Goal: Task Accomplishment & Management: Complete application form

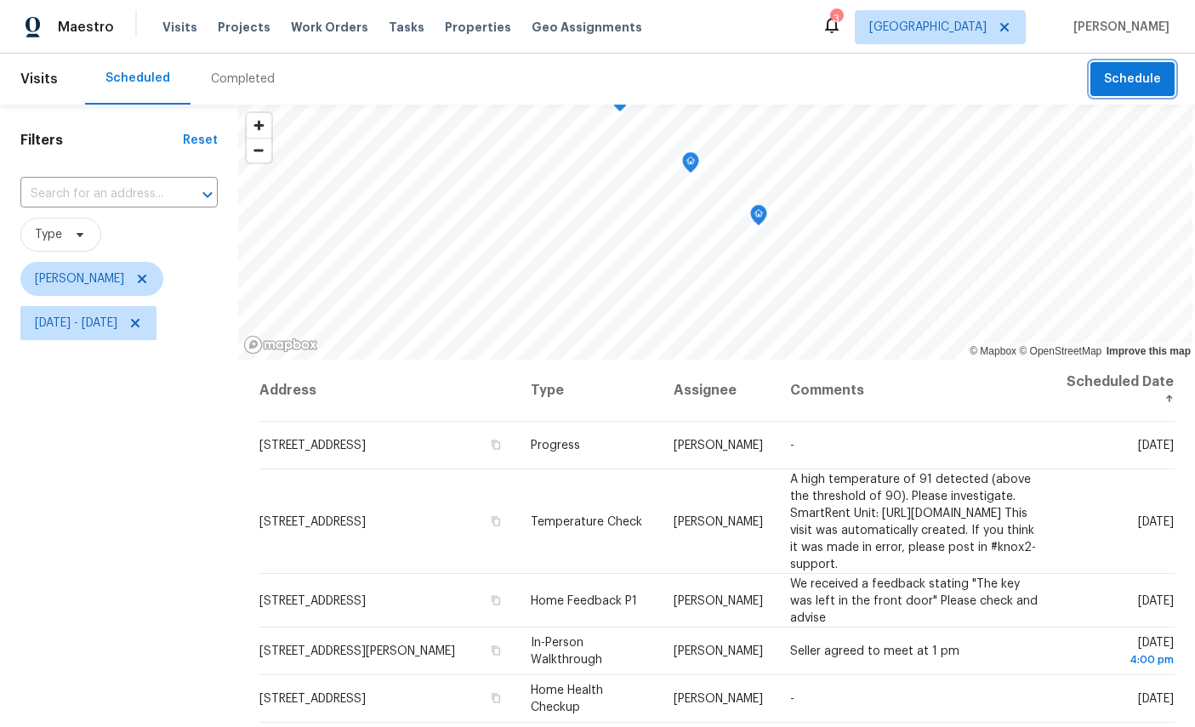
click at [1133, 69] on span "Schedule" at bounding box center [1132, 79] width 57 height 21
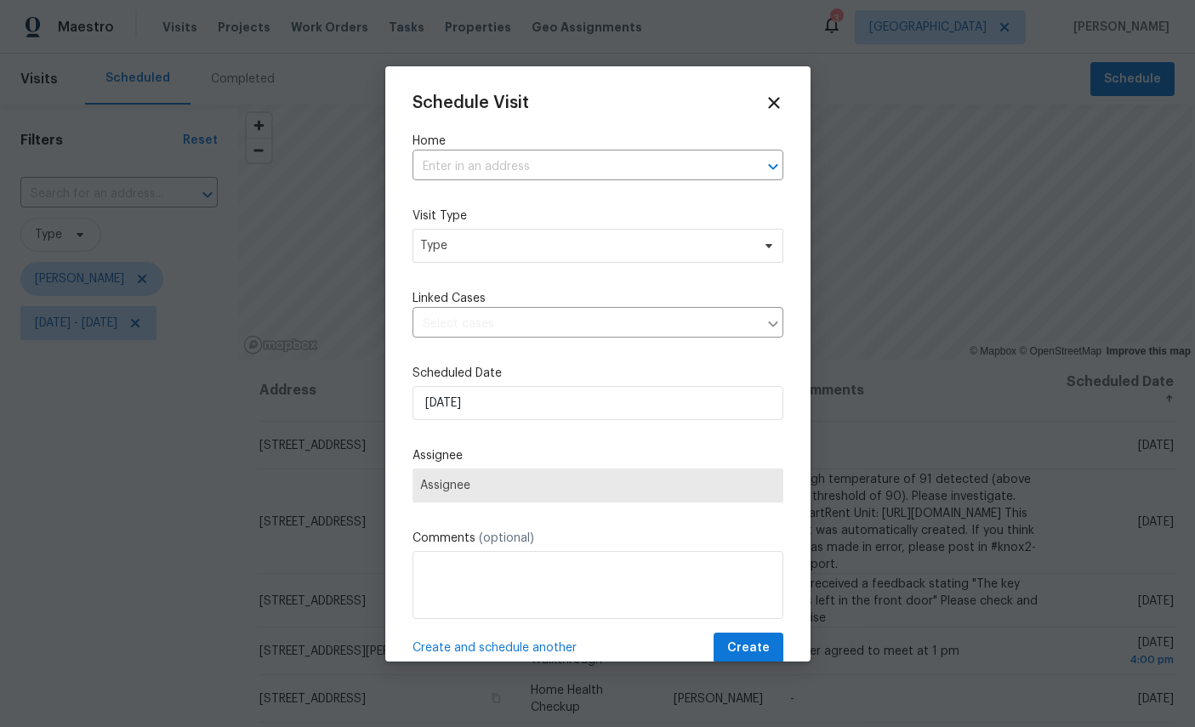
click at [556, 164] on input "text" at bounding box center [573, 167] width 323 height 26
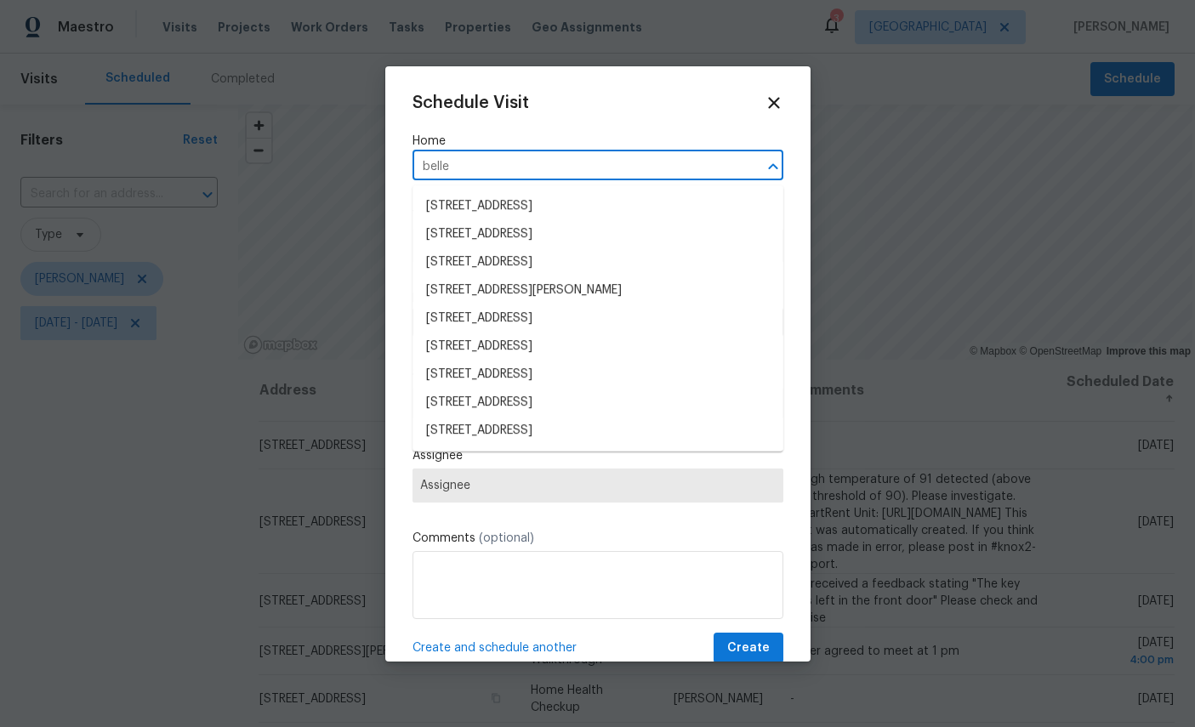
click at [554, 175] on input "belle" at bounding box center [573, 167] width 323 height 26
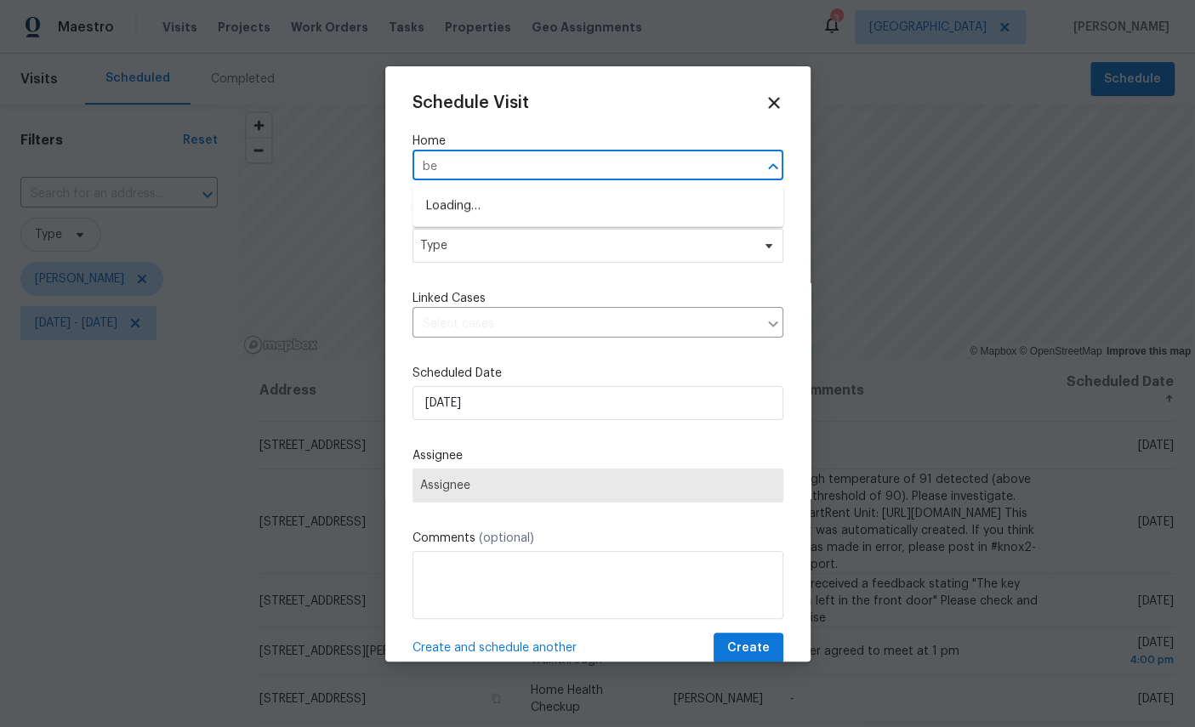
type input "b"
type input "8715"
click at [552, 210] on li "8715 Belle Rive Blvd Apt 1506, Jacksonville, FL 32256" at bounding box center [597, 206] width 371 height 28
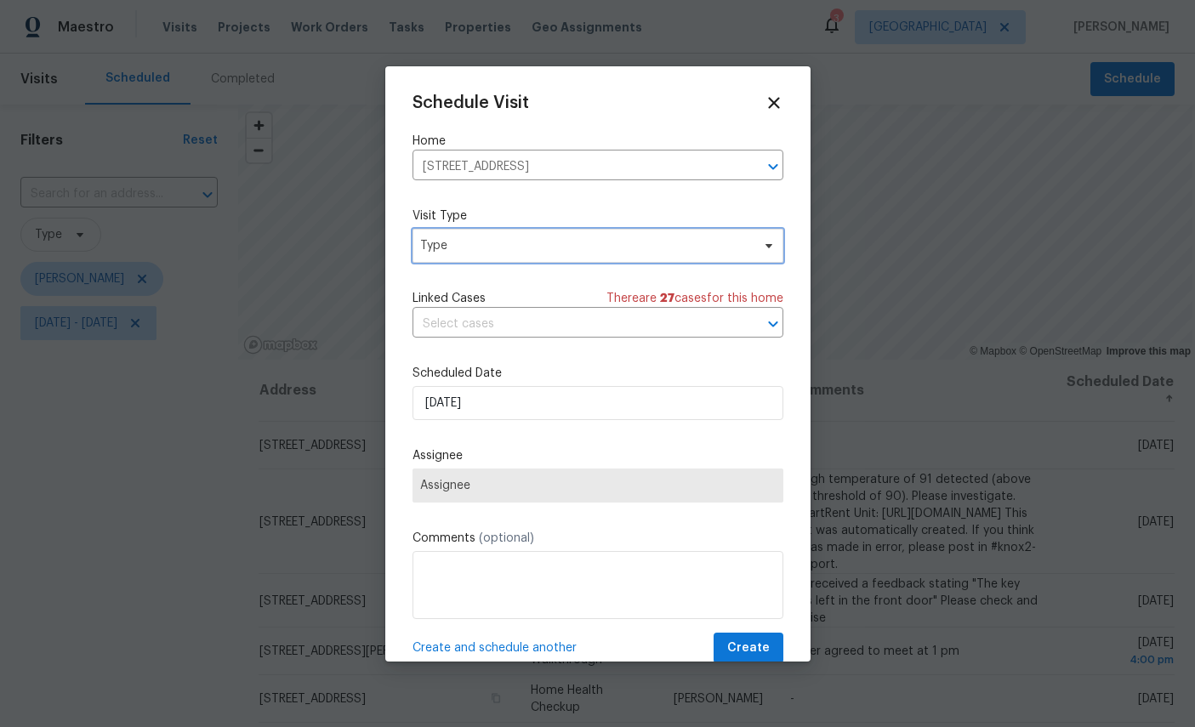
click at [546, 254] on span "Type" at bounding box center [585, 245] width 331 height 17
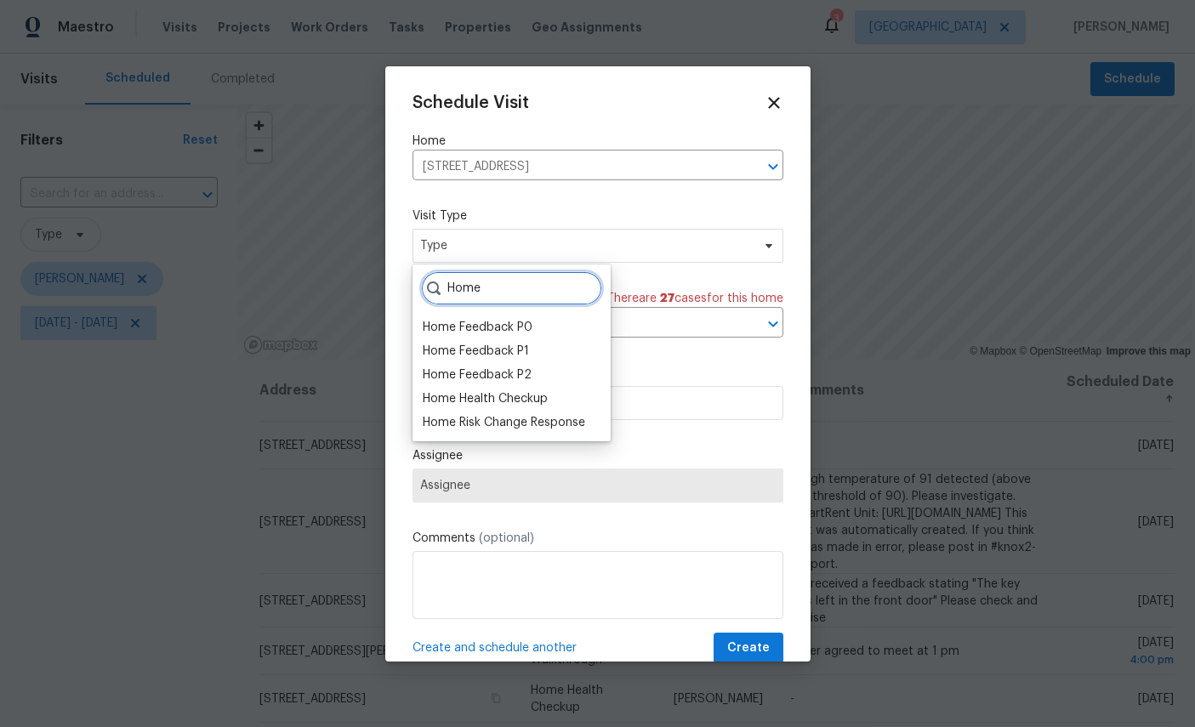
type input "Home"
click at [518, 399] on div "Home Health Checkup" at bounding box center [485, 398] width 125 height 17
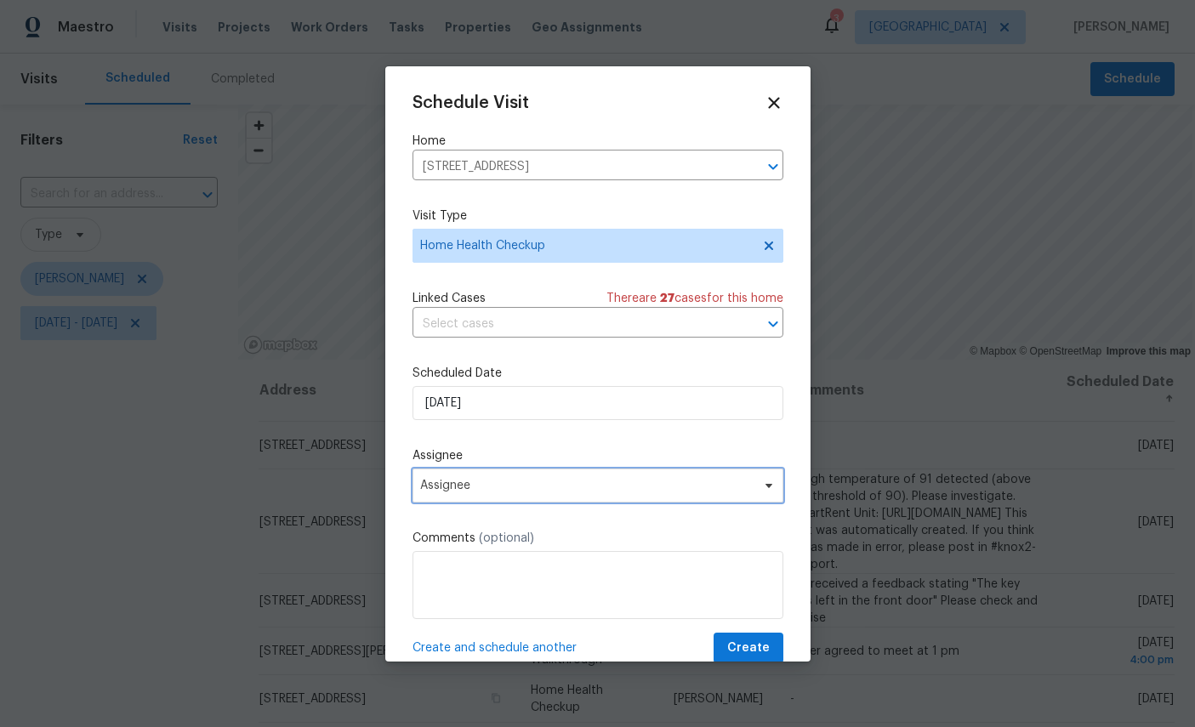
click at [588, 480] on span "Assignee" at bounding box center [597, 486] width 371 height 34
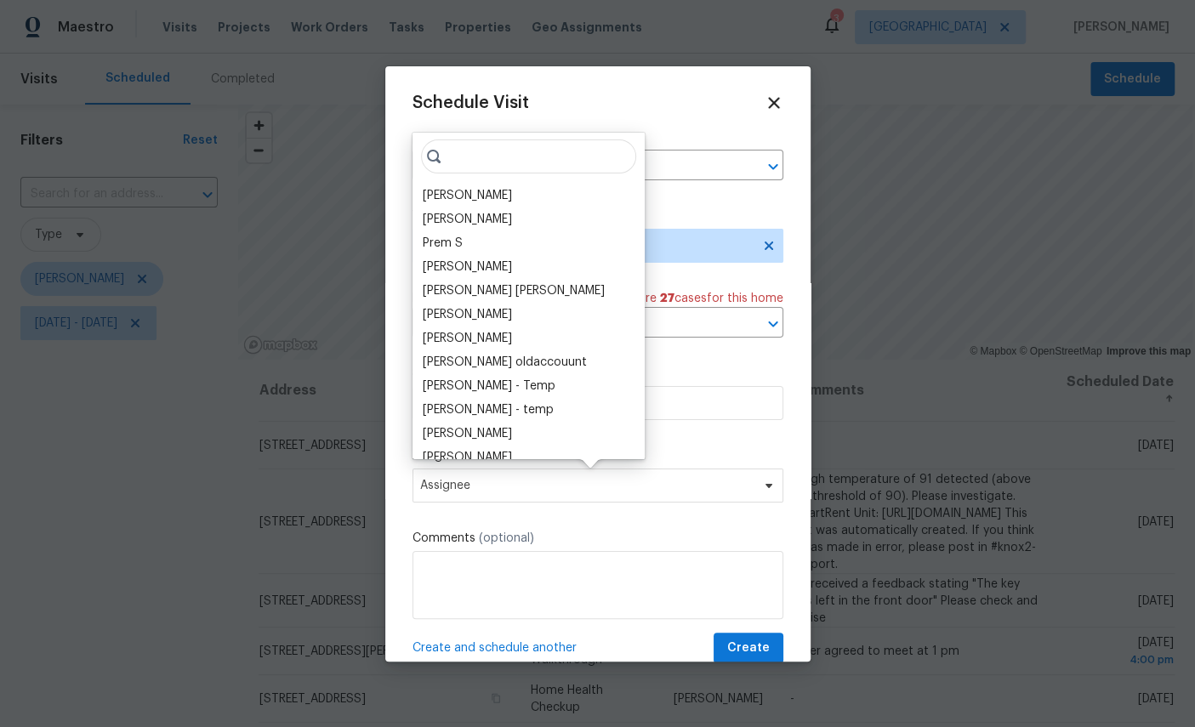
click at [475, 191] on div "[PERSON_NAME]" at bounding box center [467, 195] width 89 height 17
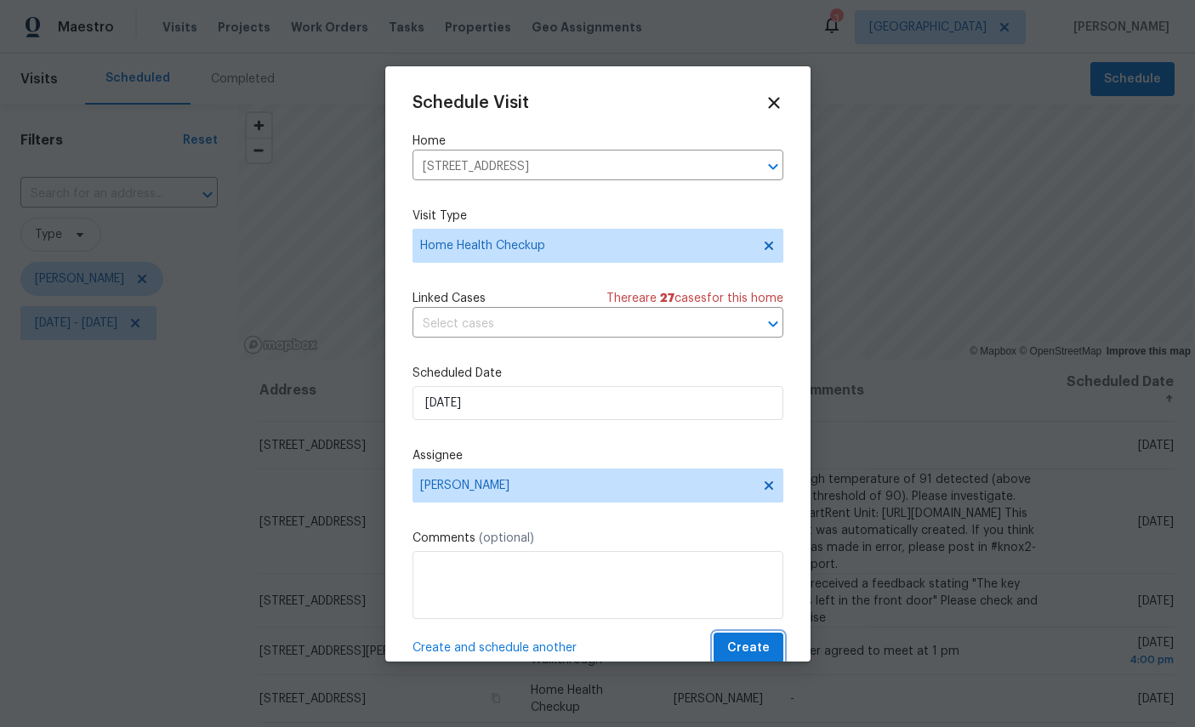
click at [759, 643] on span "Create" at bounding box center [748, 648] width 43 height 21
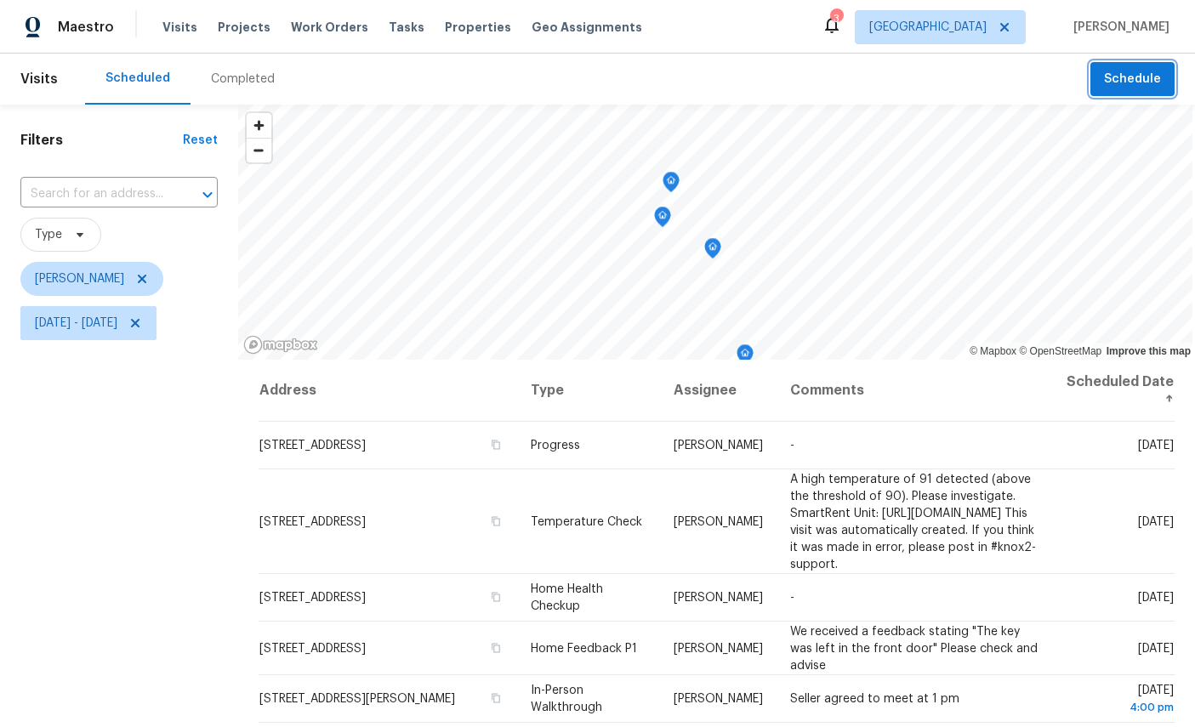
click at [679, 185] on icon "Map marker" at bounding box center [670, 182] width 17 height 21
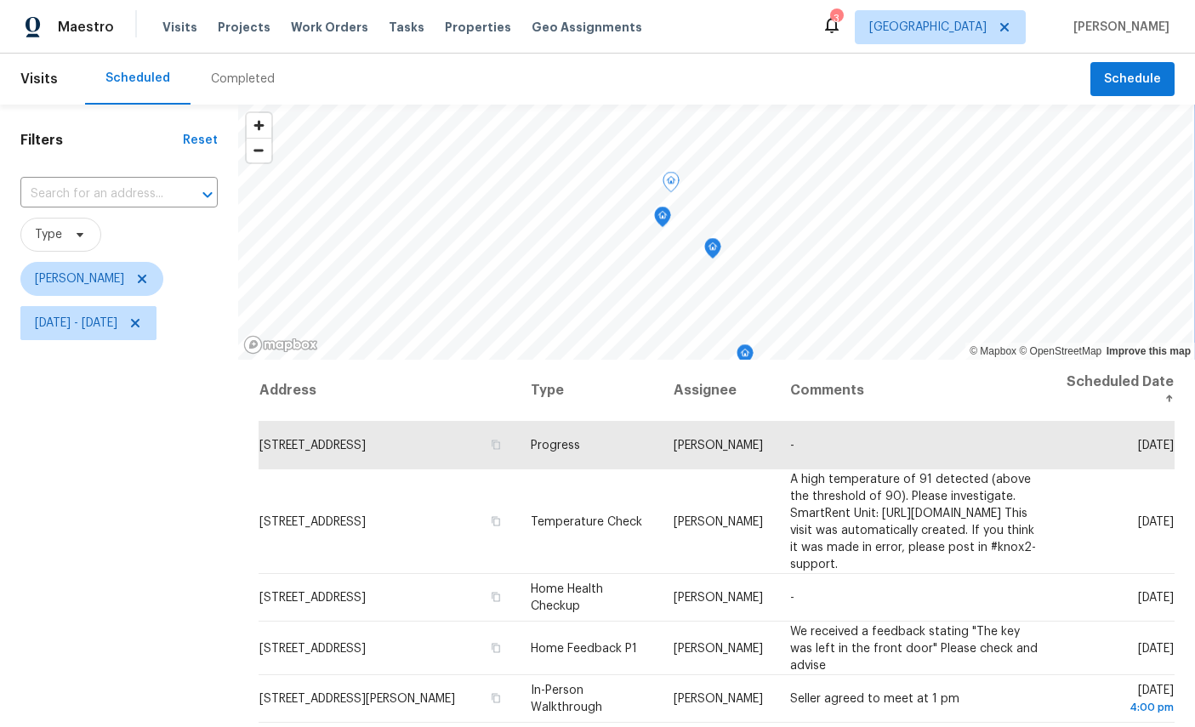
click at [715, 248] on icon "Map marker" at bounding box center [712, 248] width 5 height 4
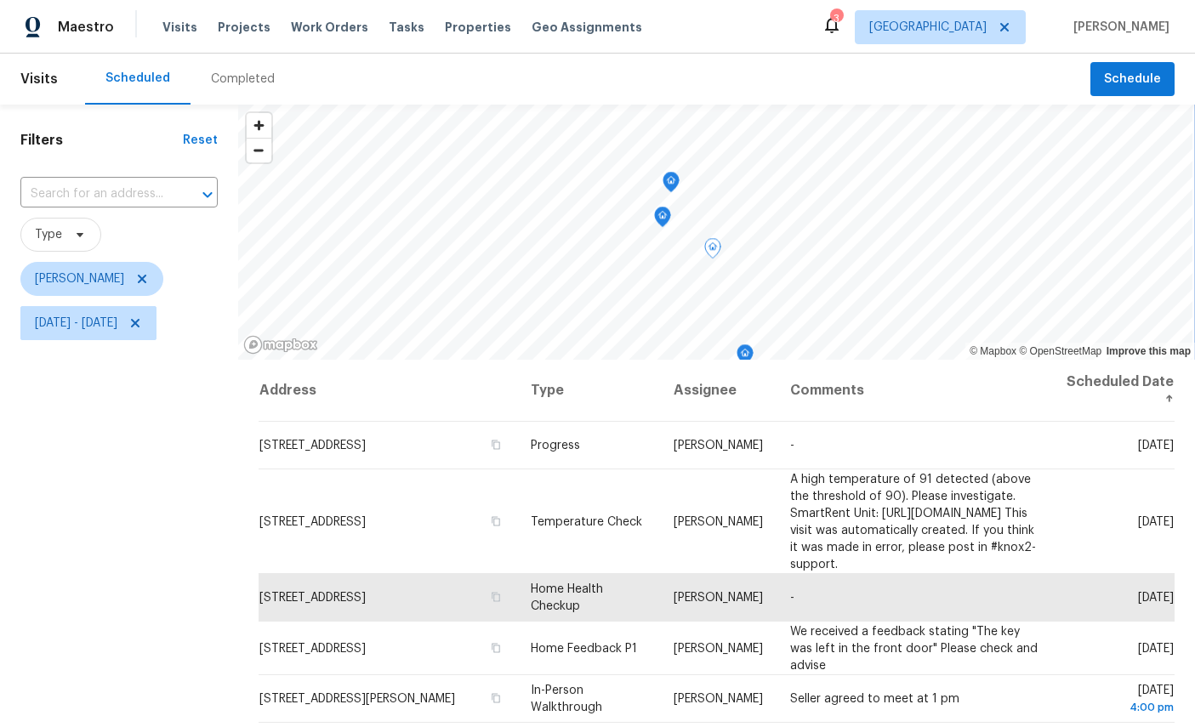
click at [663, 217] on icon "Map marker" at bounding box center [663, 217] width 2 height 3
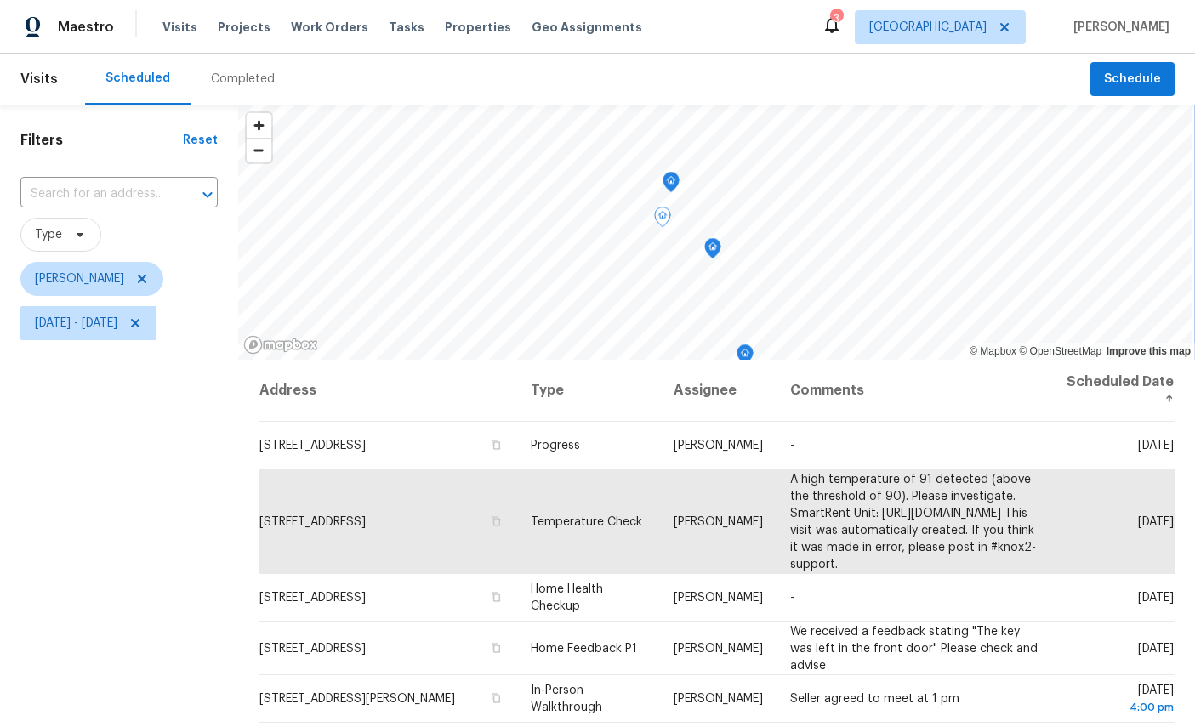
click at [710, 247] on icon "Map marker" at bounding box center [712, 249] width 15 height 20
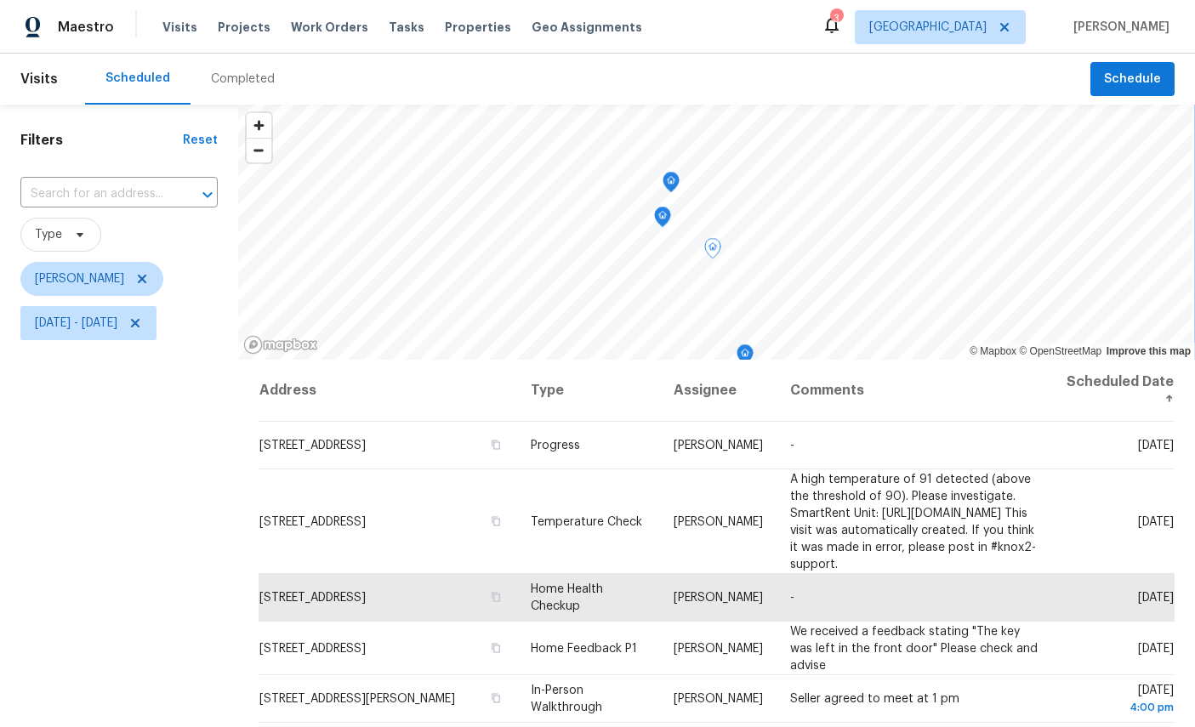
click at [679, 185] on icon "Map marker" at bounding box center [670, 183] width 15 height 20
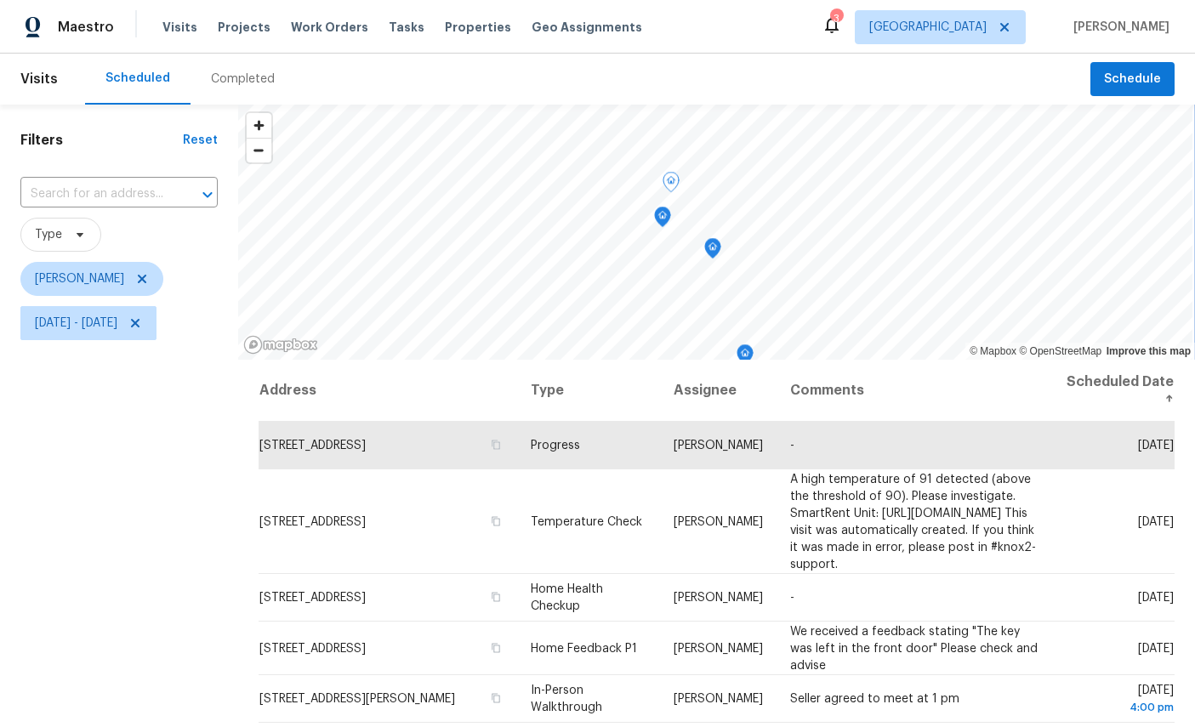
click at [671, 221] on icon "Map marker" at bounding box center [662, 217] width 17 height 21
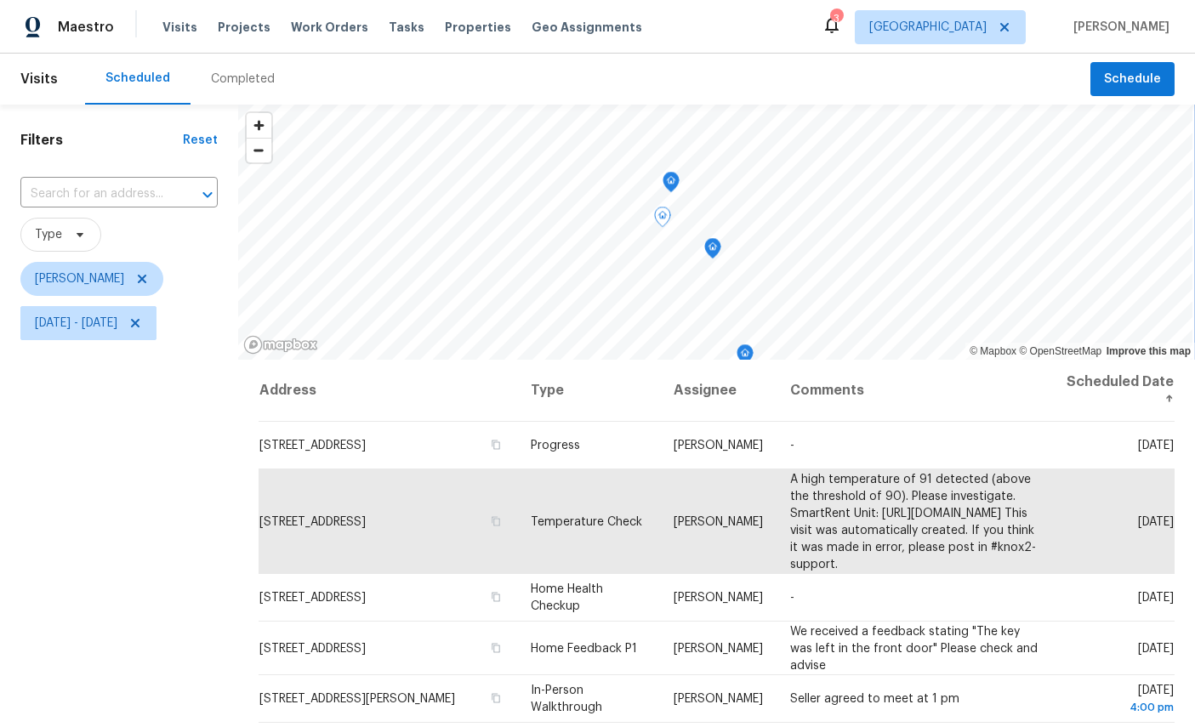
click at [713, 256] on icon "Map marker" at bounding box center [712, 249] width 15 height 20
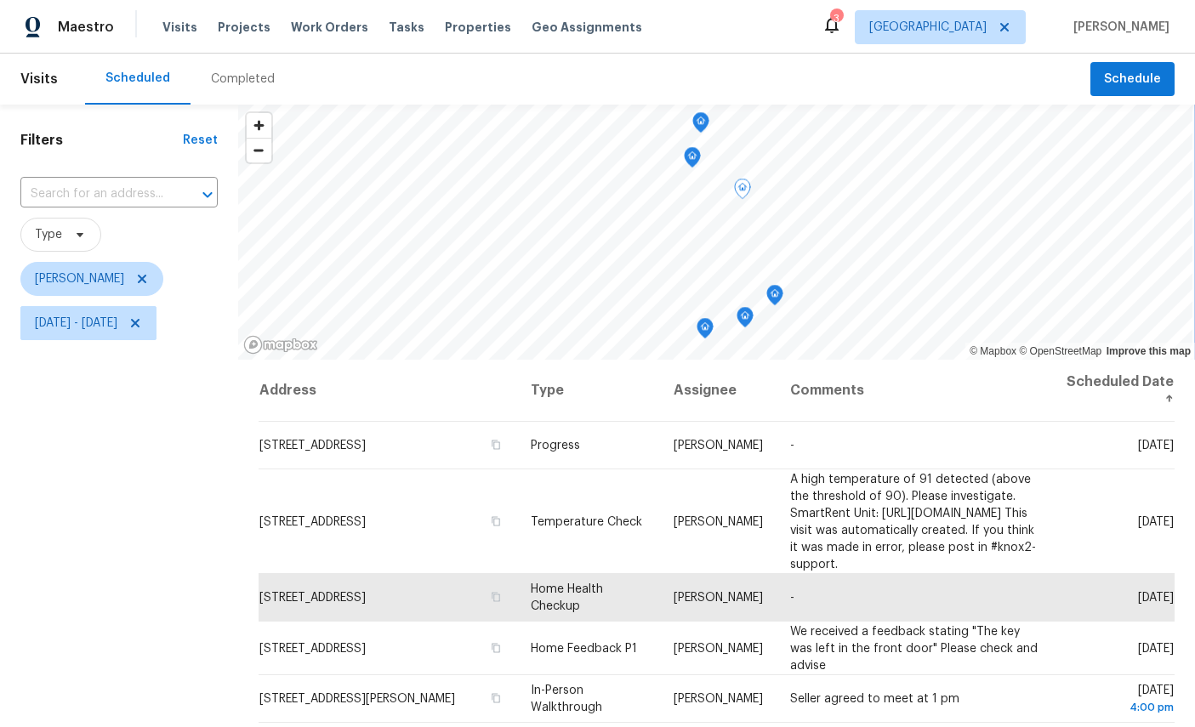
click at [687, 158] on icon "Map marker" at bounding box center [692, 158] width 15 height 20
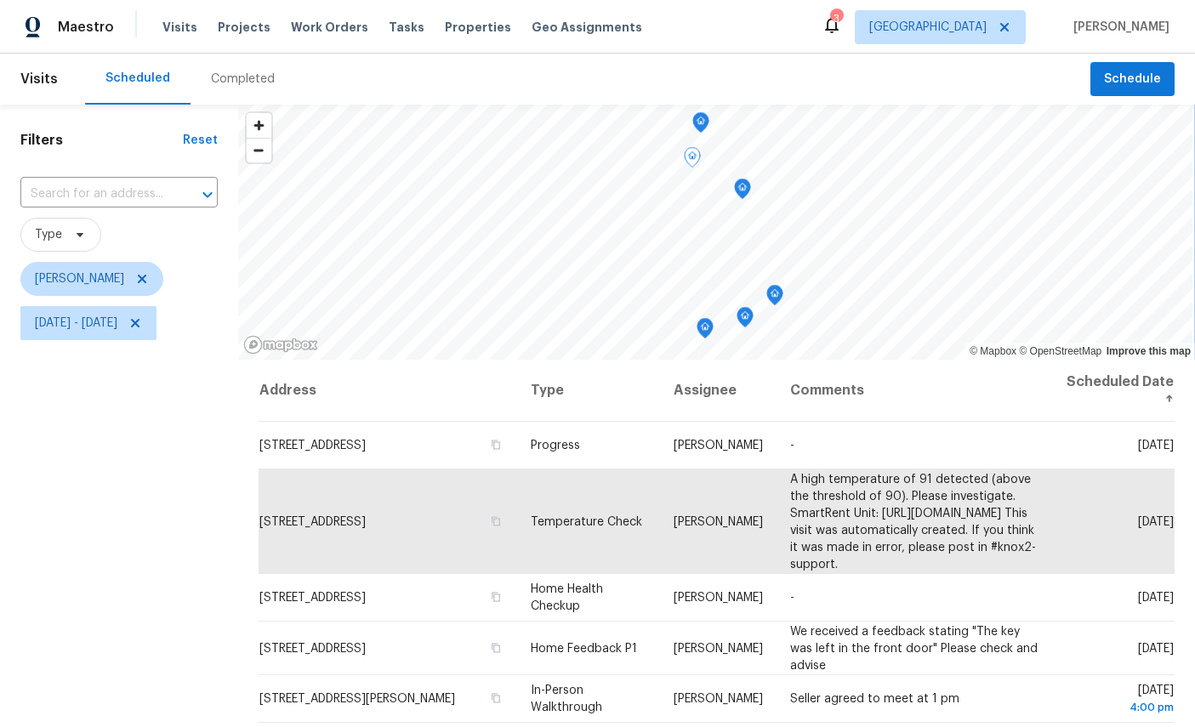
click at [707, 126] on icon "Map marker" at bounding box center [700, 123] width 15 height 20
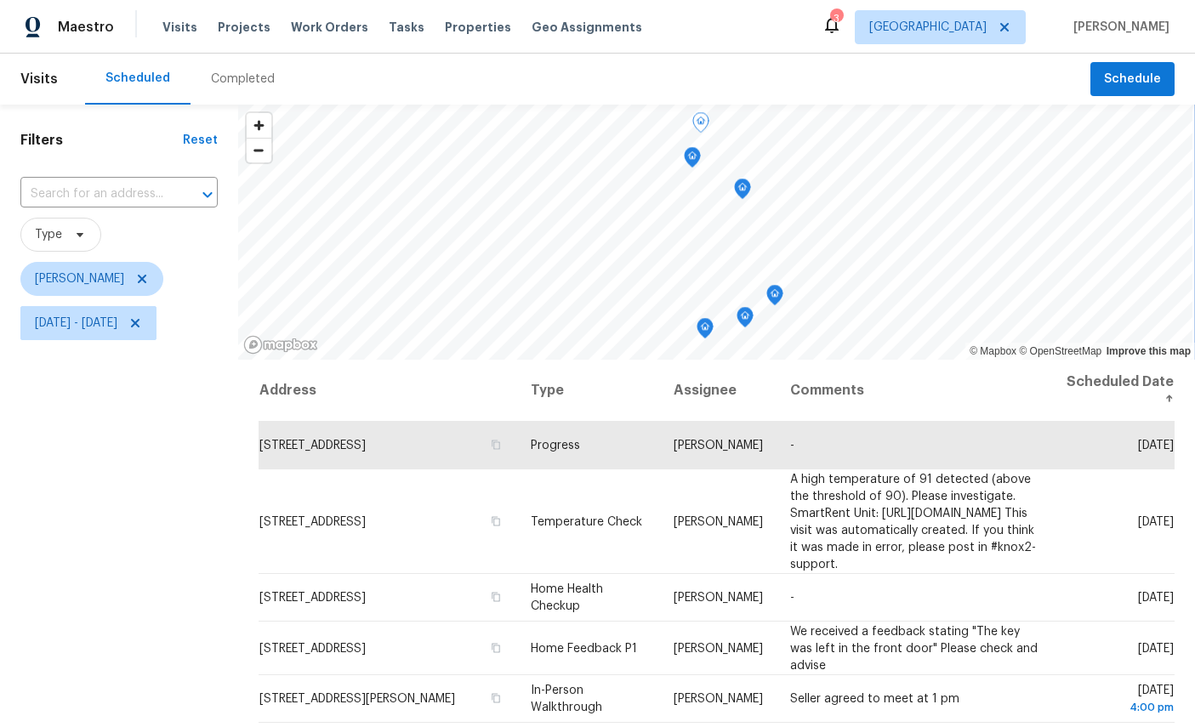
click at [779, 293] on icon "Map marker" at bounding box center [774, 292] width 9 height 4
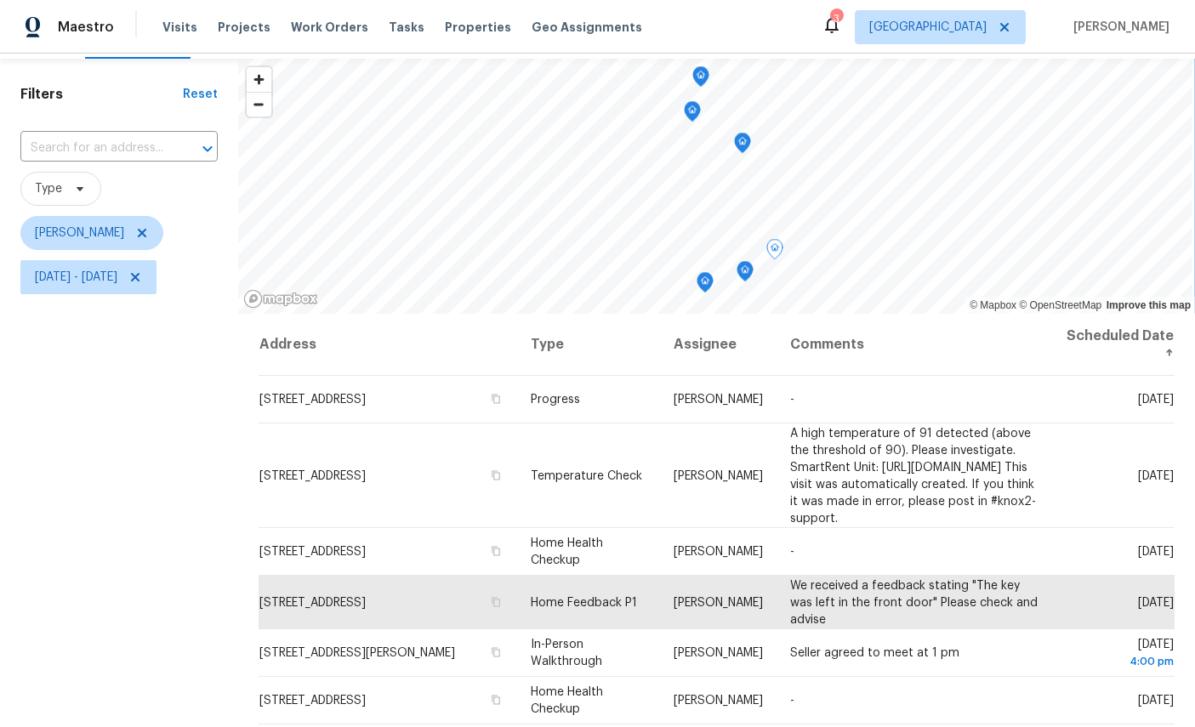
scroll to position [29, 0]
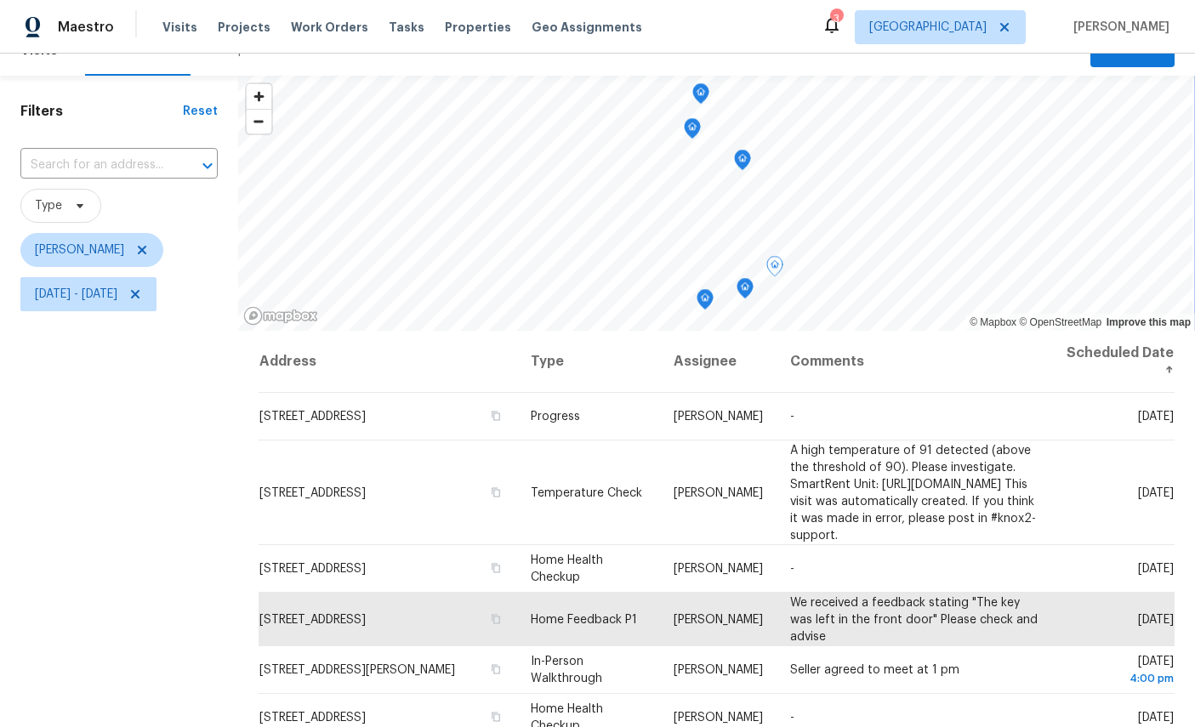
click at [749, 279] on icon "Map marker" at bounding box center [744, 289] width 15 height 20
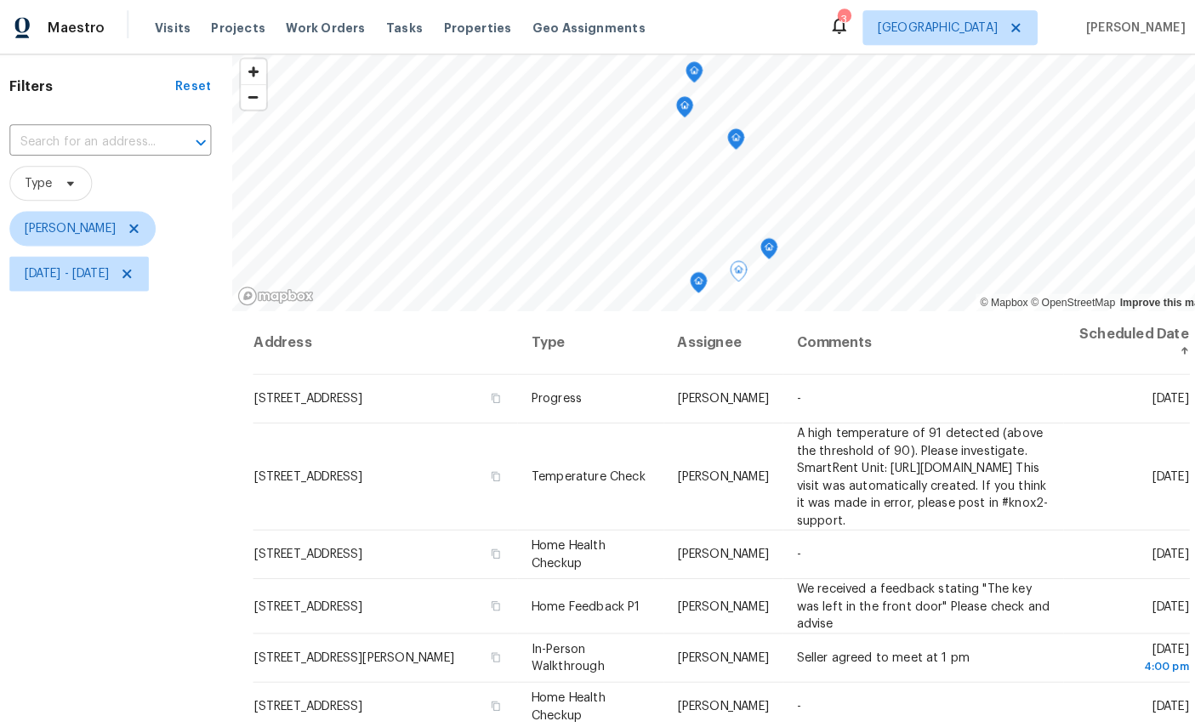
scroll to position [65, 0]
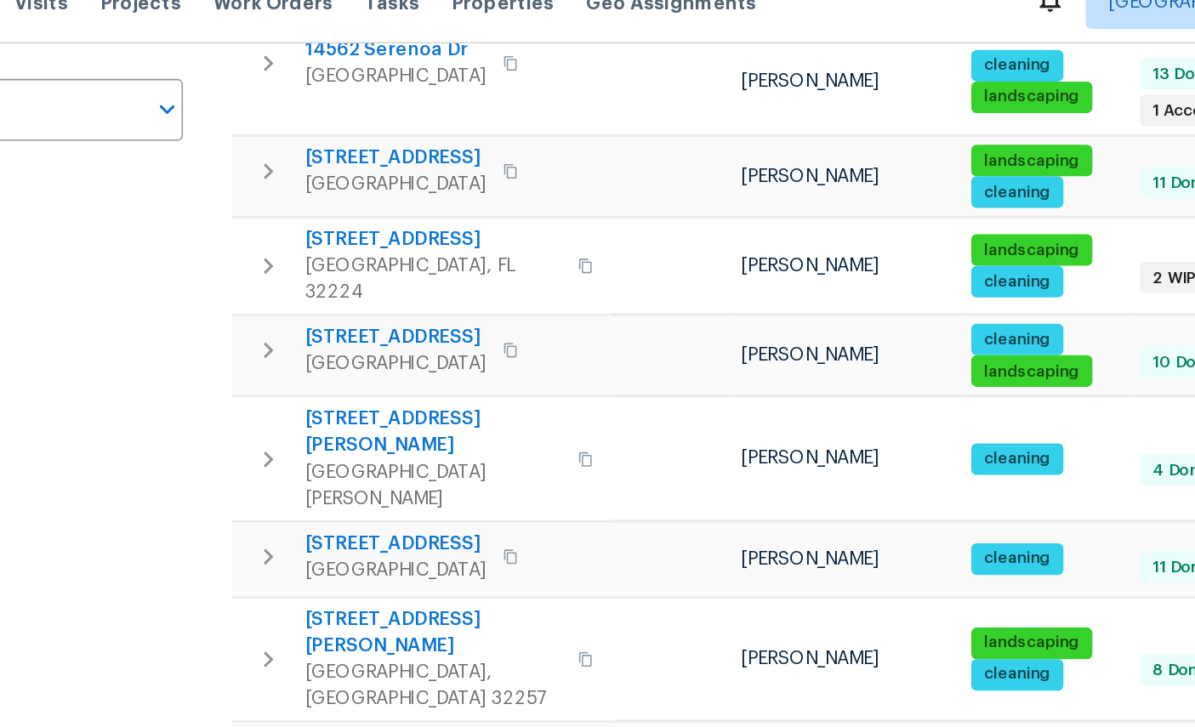
scroll to position [365, 0]
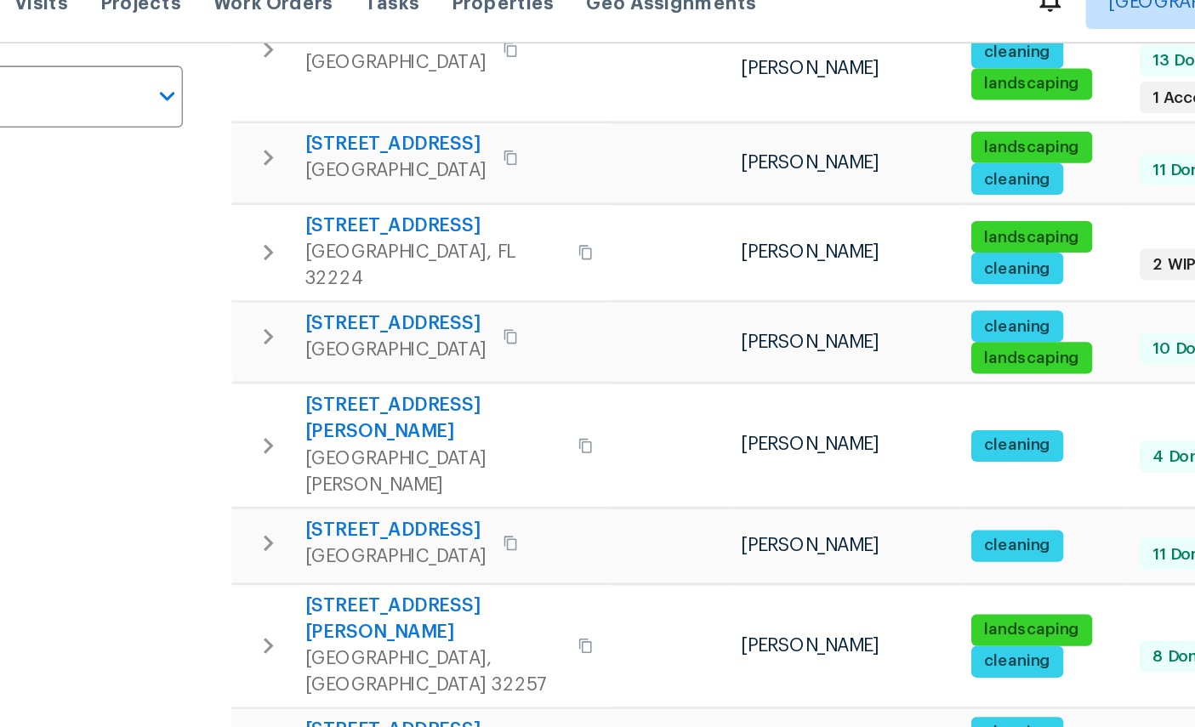
click at [350, 409] on span "[STREET_ADDRESS][PERSON_NAME]" at bounding box center [433, 426] width 166 height 34
